Goal: Information Seeking & Learning: Learn about a topic

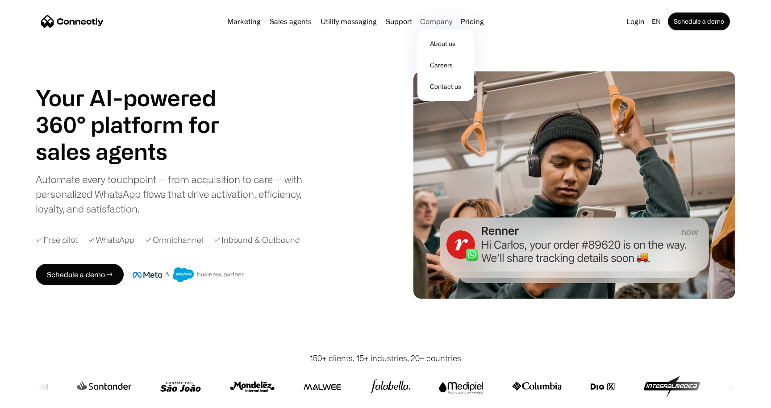
click at [432, 20] on div "Company" at bounding box center [436, 21] width 32 height 13
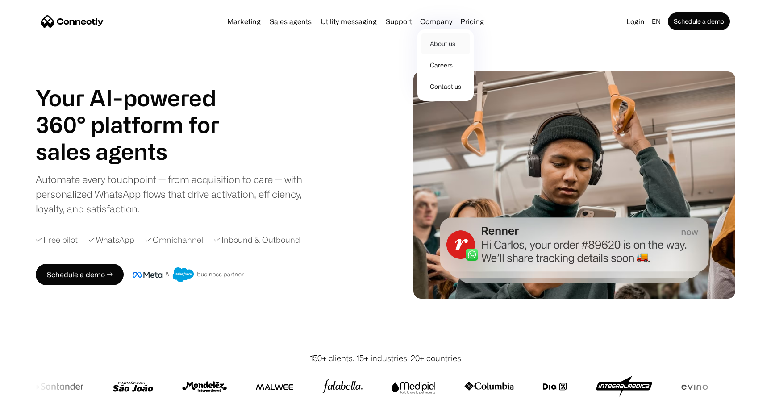
click at [439, 46] on link "About us" at bounding box center [445, 43] width 49 height 21
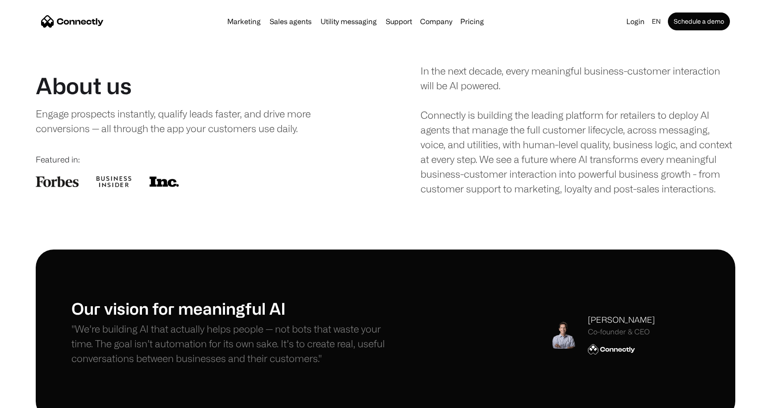
scroll to position [27, 0]
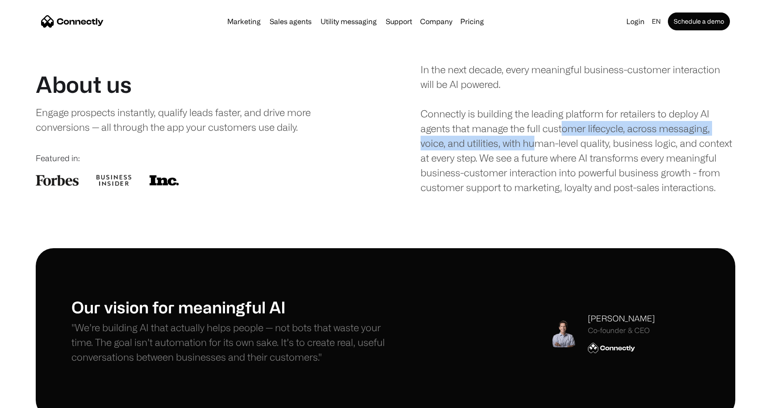
drag, startPoint x: 564, startPoint y: 126, endPoint x: 533, endPoint y: 136, distance: 31.8
click at [533, 136] on div "In the next decade, every meaningful business-customer interaction will be AI p…" at bounding box center [578, 128] width 315 height 133
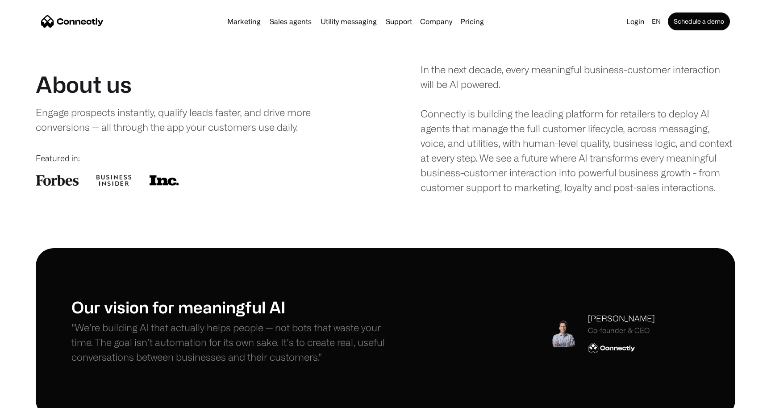
click at [526, 123] on div "In the next decade, every meaningful business-customer interaction will be AI p…" at bounding box center [578, 128] width 315 height 133
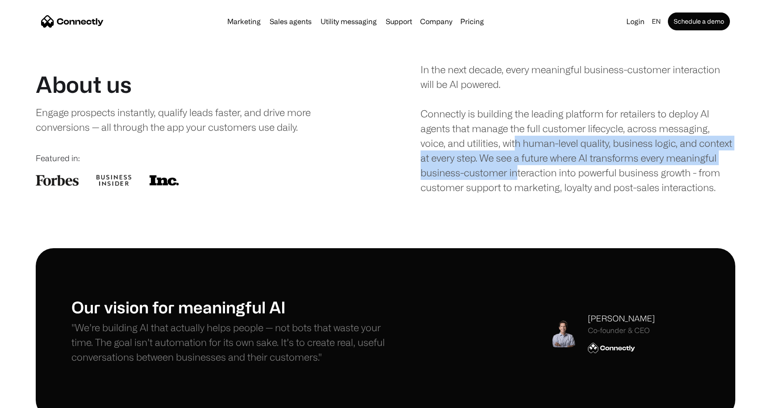
drag, startPoint x: 515, startPoint y: 148, endPoint x: 517, endPoint y: 172, distance: 23.7
click at [517, 172] on div "In the next decade, every meaningful business-customer interaction will be AI p…" at bounding box center [578, 128] width 315 height 133
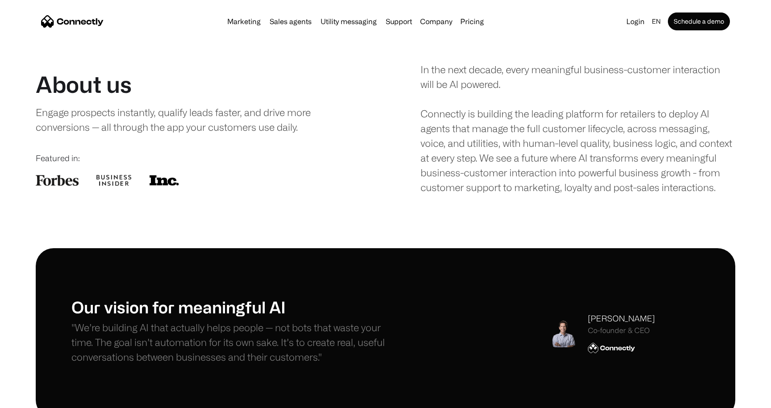
click at [517, 123] on div "In the next decade, every meaningful business-customer interaction will be AI p…" at bounding box center [578, 128] width 315 height 133
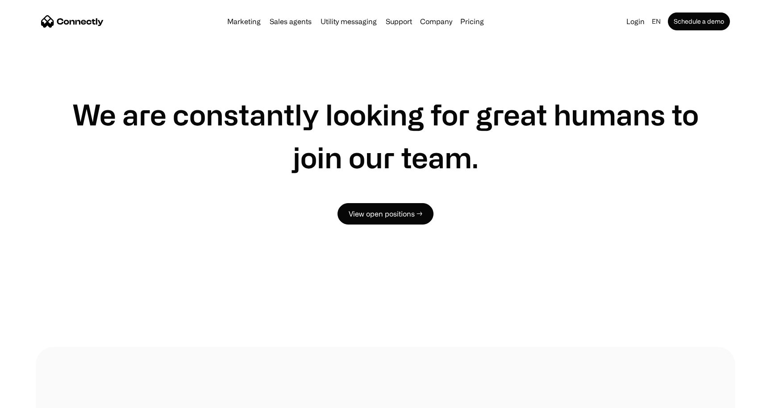
scroll to position [599, 0]
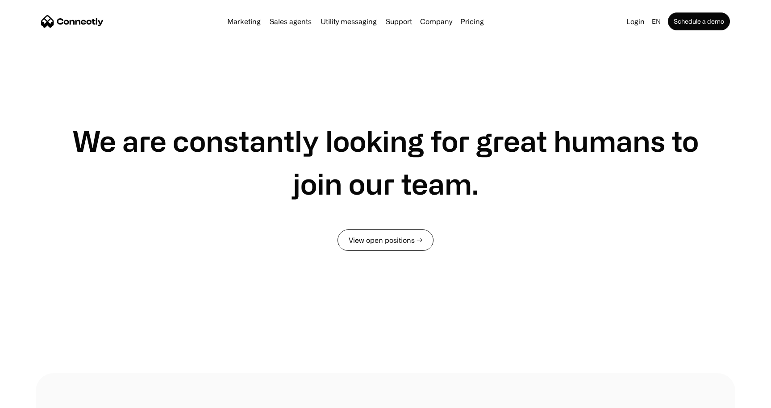
click at [422, 243] on link "View open positions →" at bounding box center [386, 240] width 96 height 21
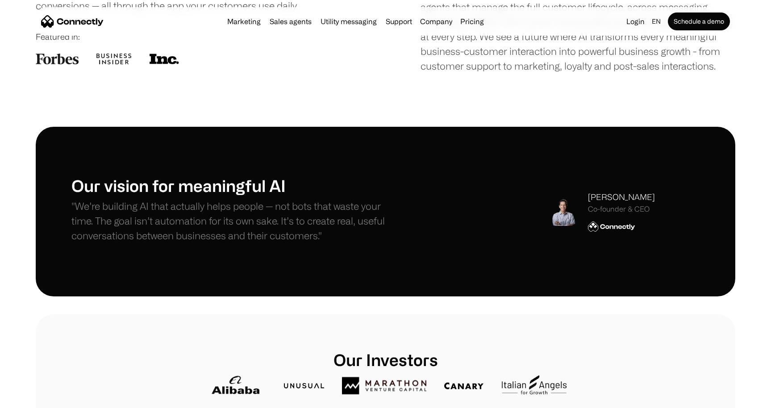
scroll to position [0, 0]
